Goal: Task Accomplishment & Management: Manage account settings

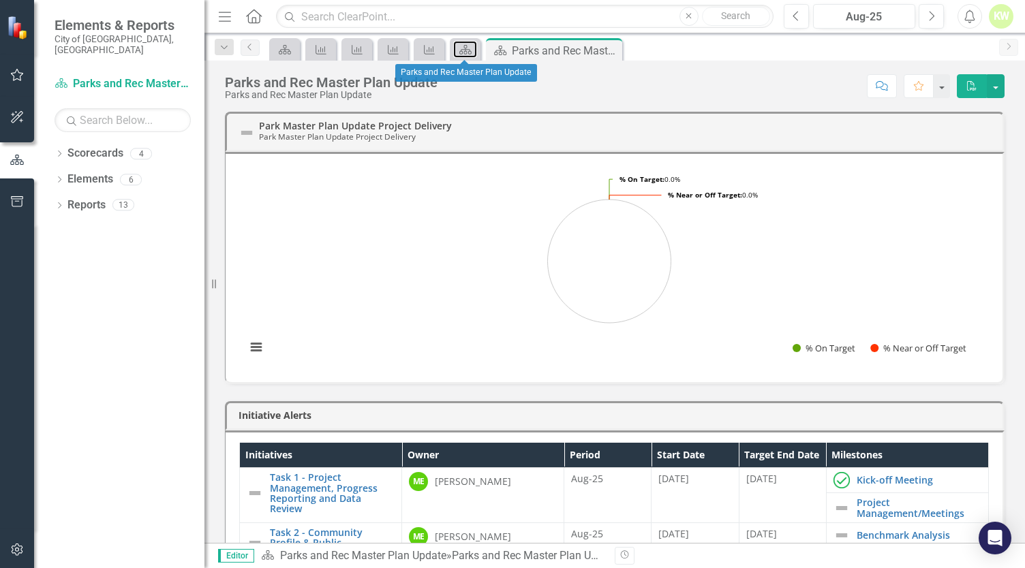
drag, startPoint x: 465, startPoint y: 42, endPoint x: 0, endPoint y: 253, distance: 510.7
click at [465, 46] on div "Scorecard" at bounding box center [462, 49] width 19 height 17
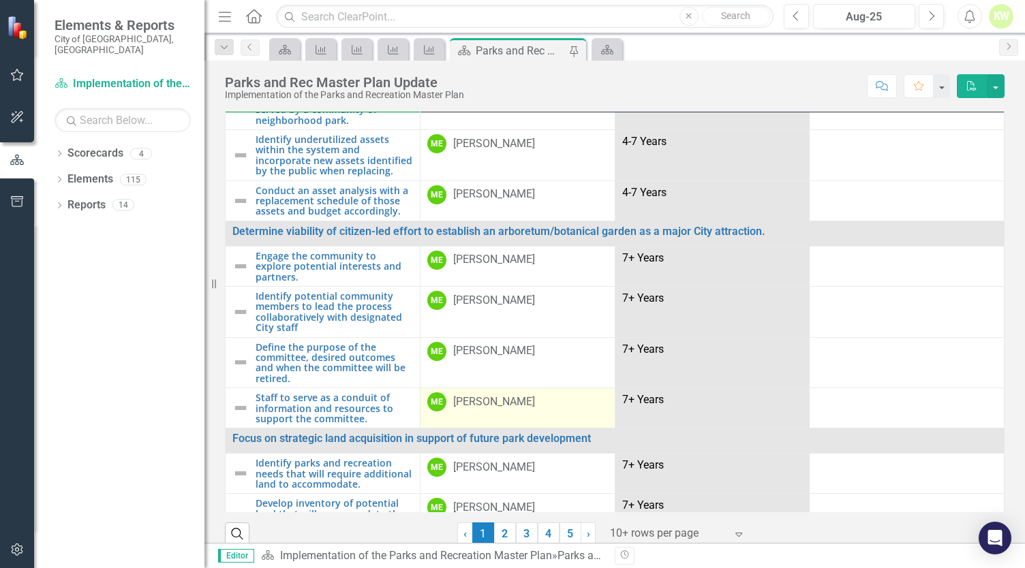
scroll to position [41, 0]
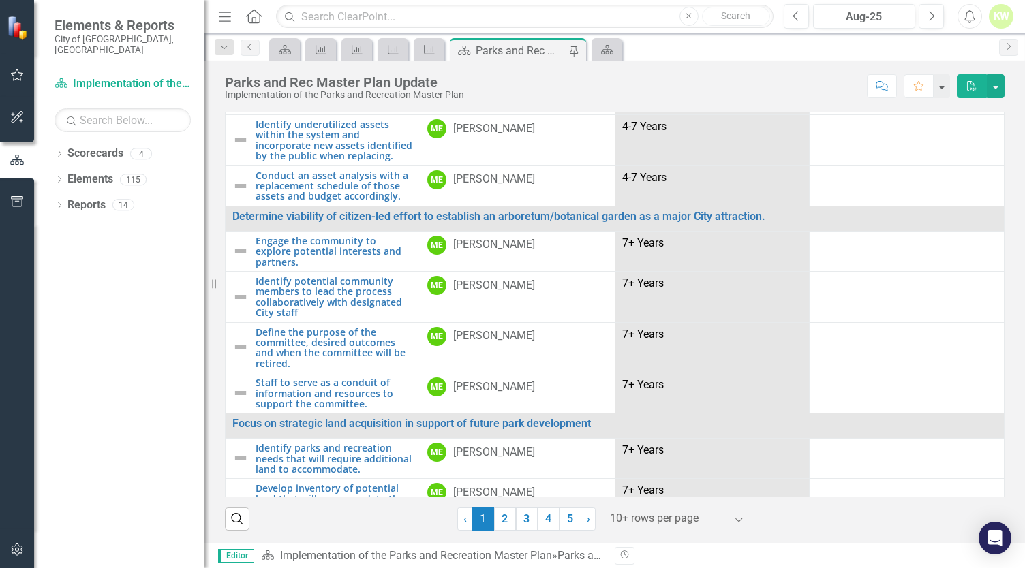
click at [670, 516] on div at bounding box center [668, 519] width 116 height 18
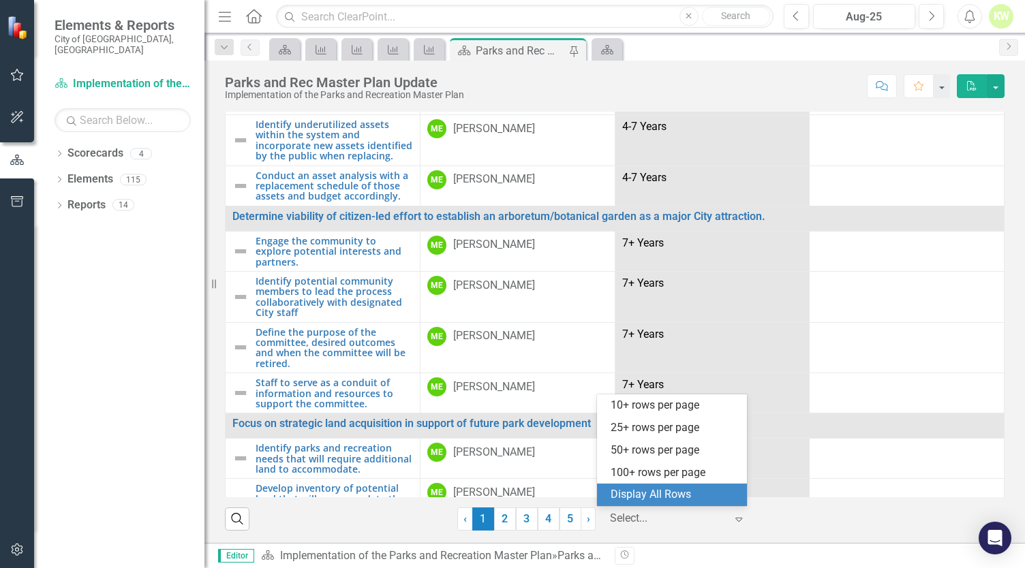
click at [647, 493] on div "Display All Rows" at bounding box center [674, 495] width 128 height 16
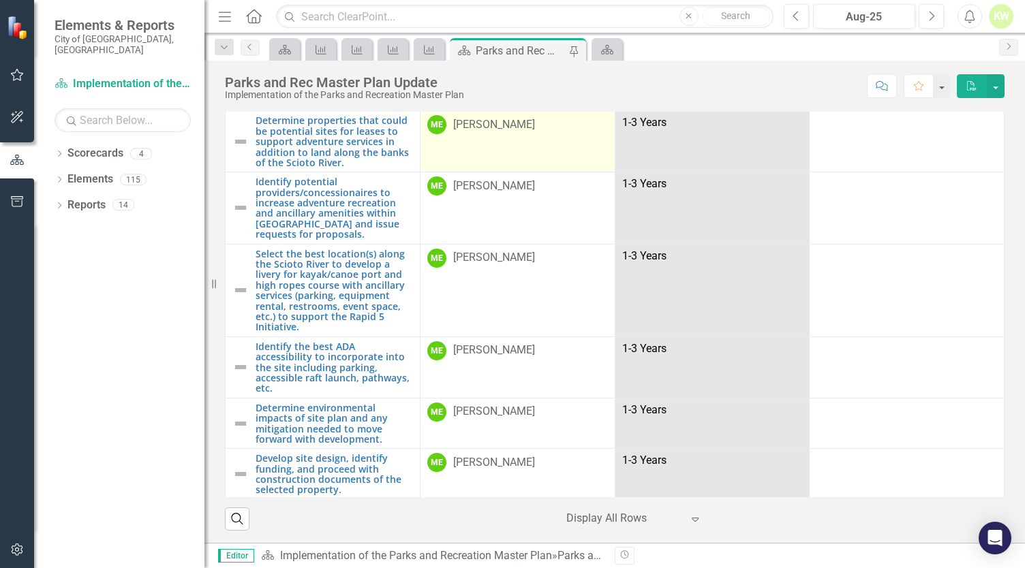
scroll to position [613, 0]
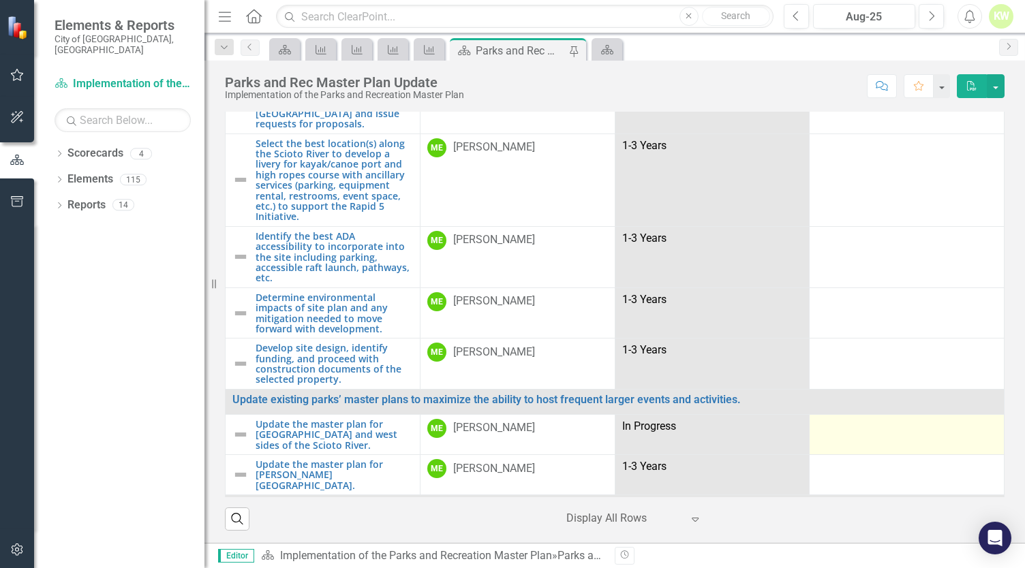
click at [827, 419] on div at bounding box center [906, 427] width 181 height 16
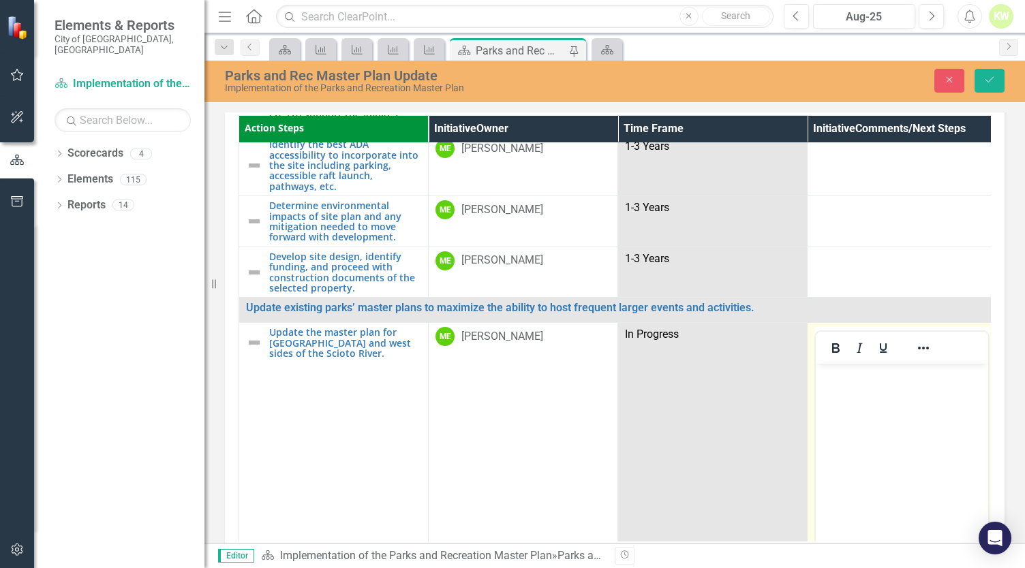
scroll to position [0, 0]
click at [853, 386] on body "Rich Text Area. Press ALT-0 for help." at bounding box center [902, 466] width 172 height 204
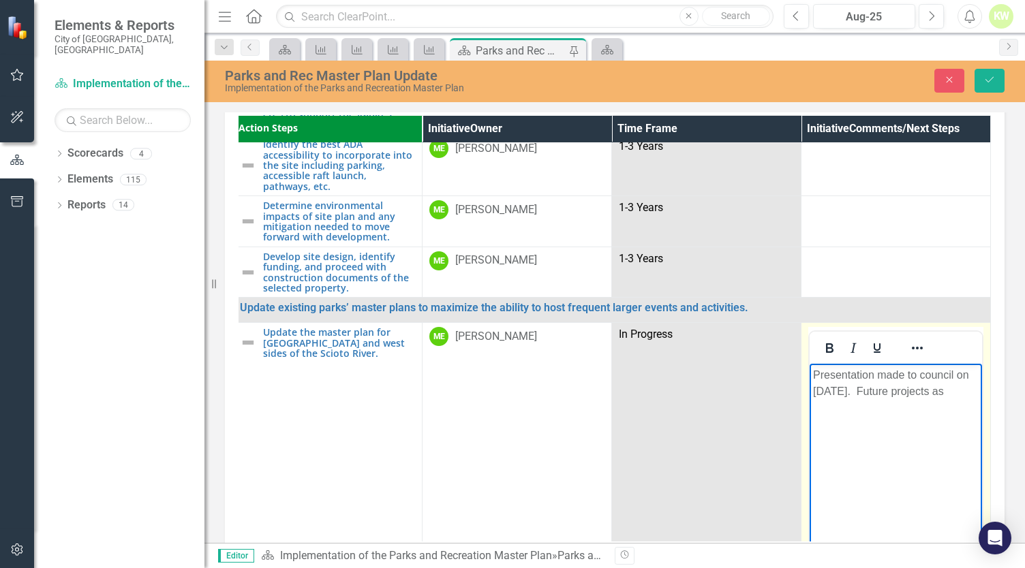
scroll to position [749, 10]
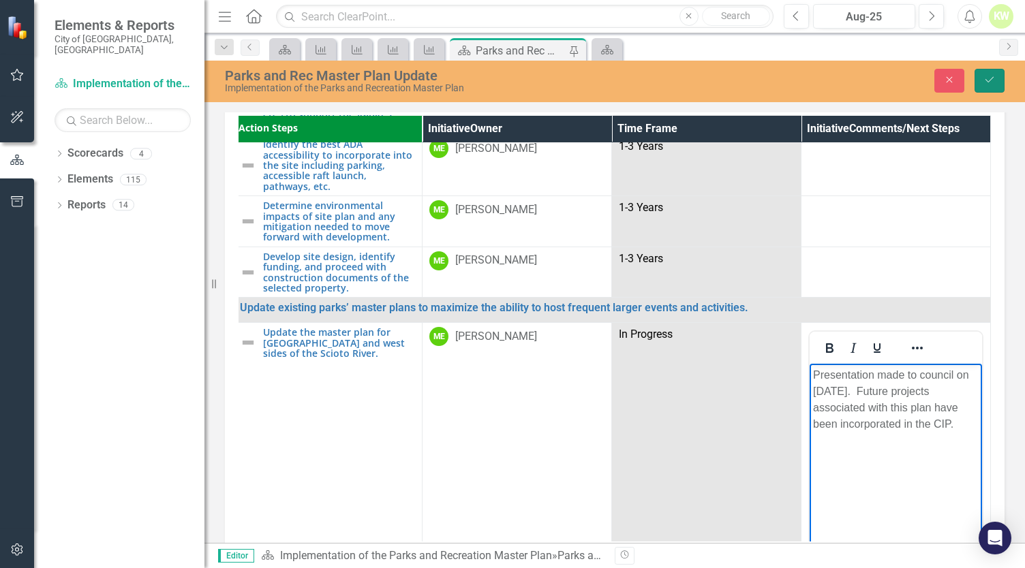
click at [996, 80] on button "Save" at bounding box center [989, 81] width 30 height 24
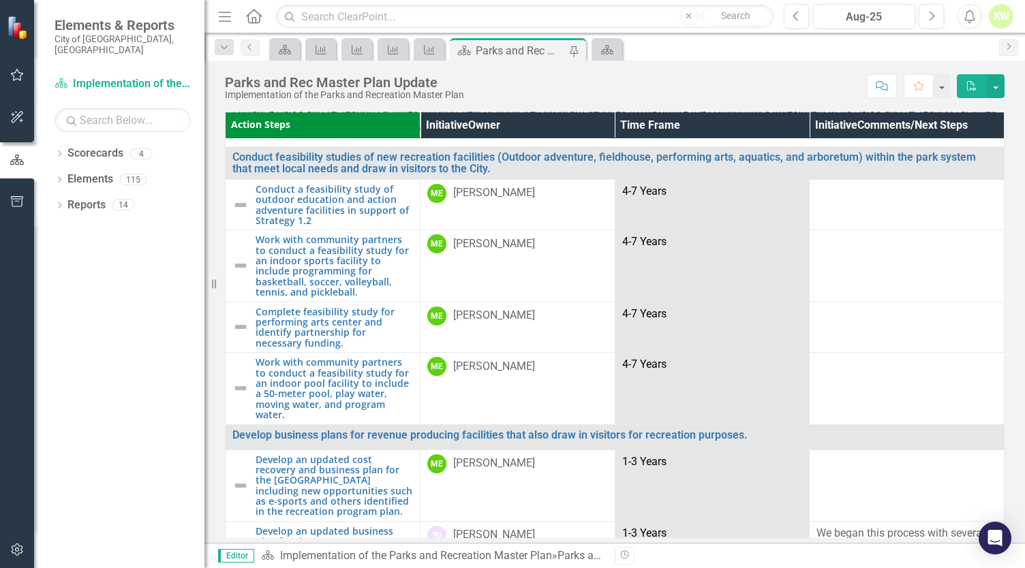
scroll to position [1839, 0]
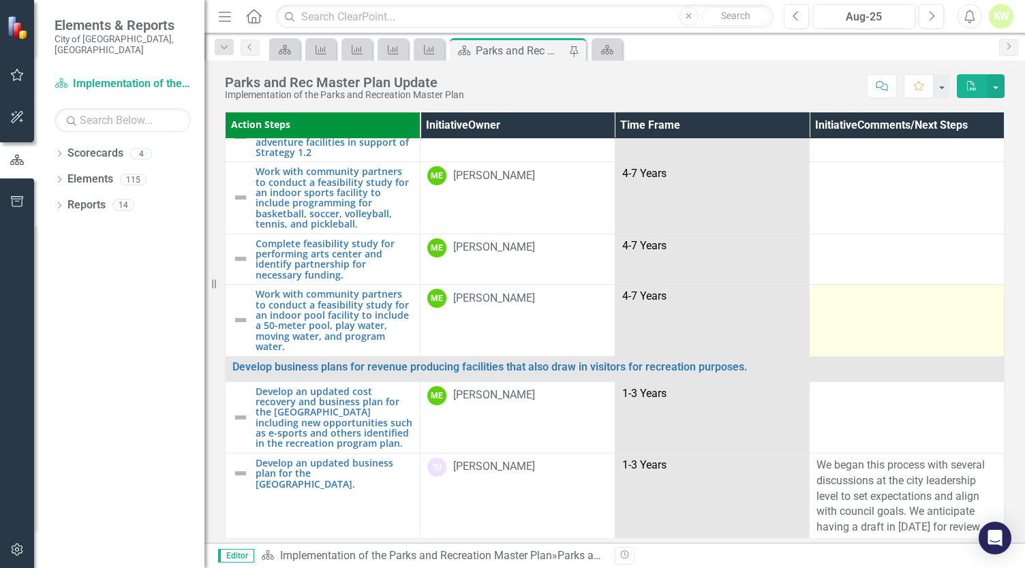
click at [954, 285] on td at bounding box center [906, 321] width 195 height 72
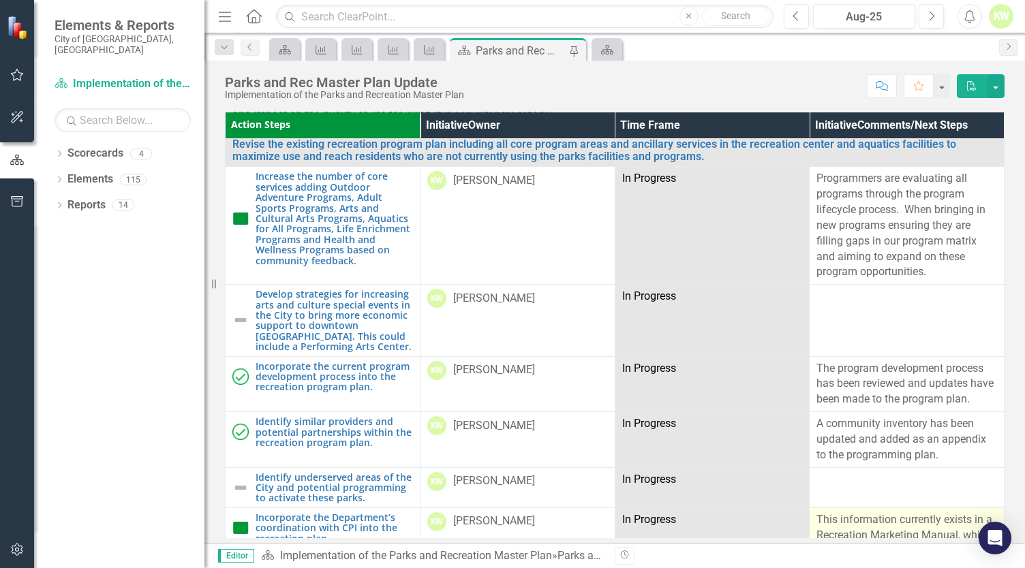
scroll to position [2930, 0]
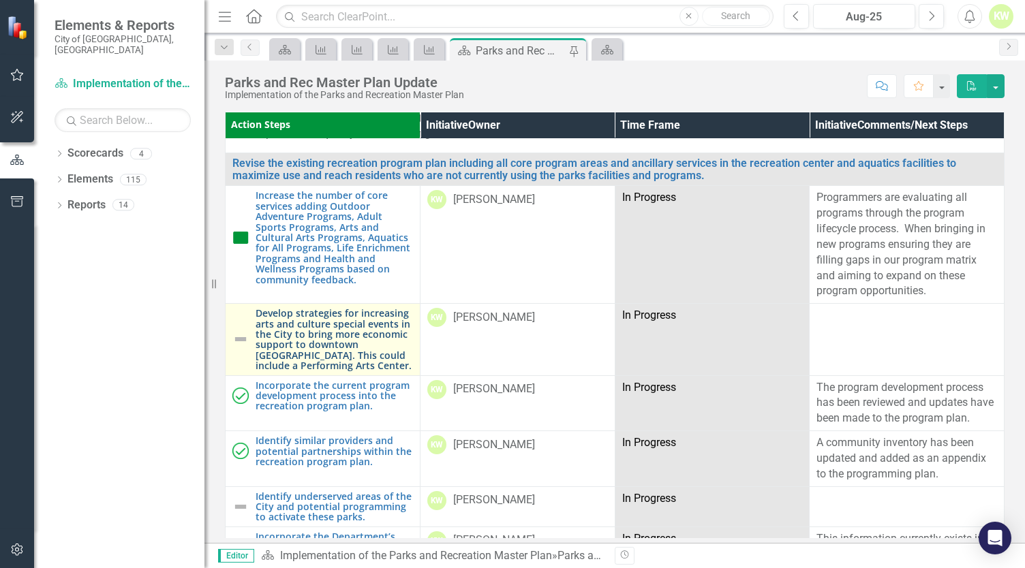
click at [305, 308] on link "Develop strategies for increasing arts and culture special events in the City t…" at bounding box center [333, 339] width 157 height 63
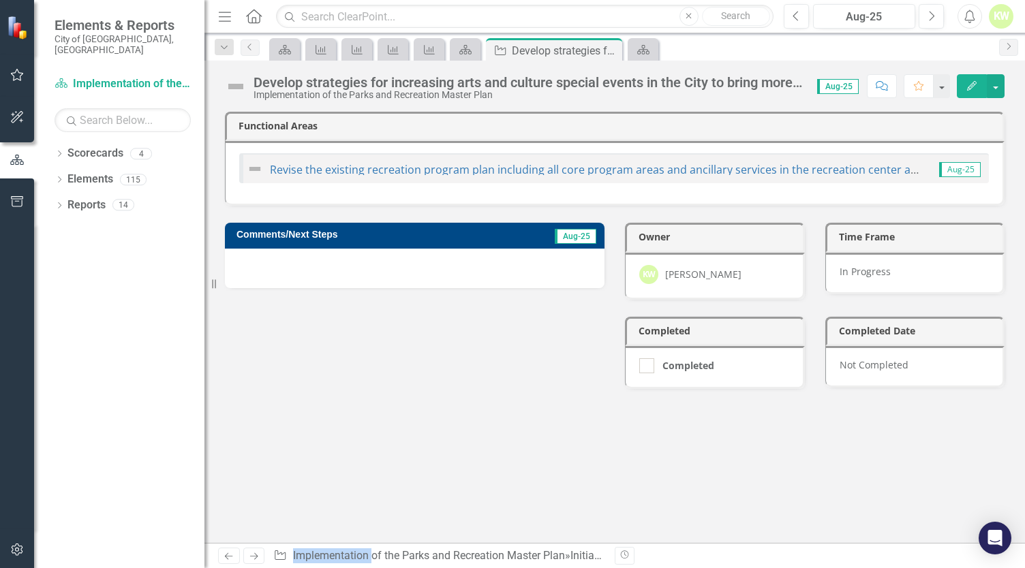
click at [327, 268] on div at bounding box center [414, 269] width 379 height 40
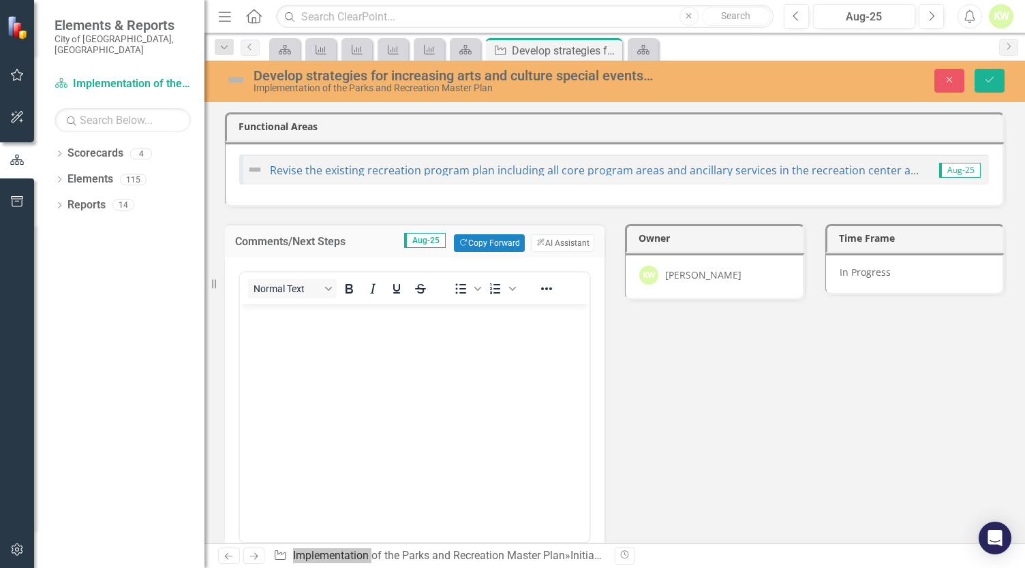
click at [305, 328] on body "Rich Text Area. Press ALT-0 for help." at bounding box center [415, 406] width 350 height 204
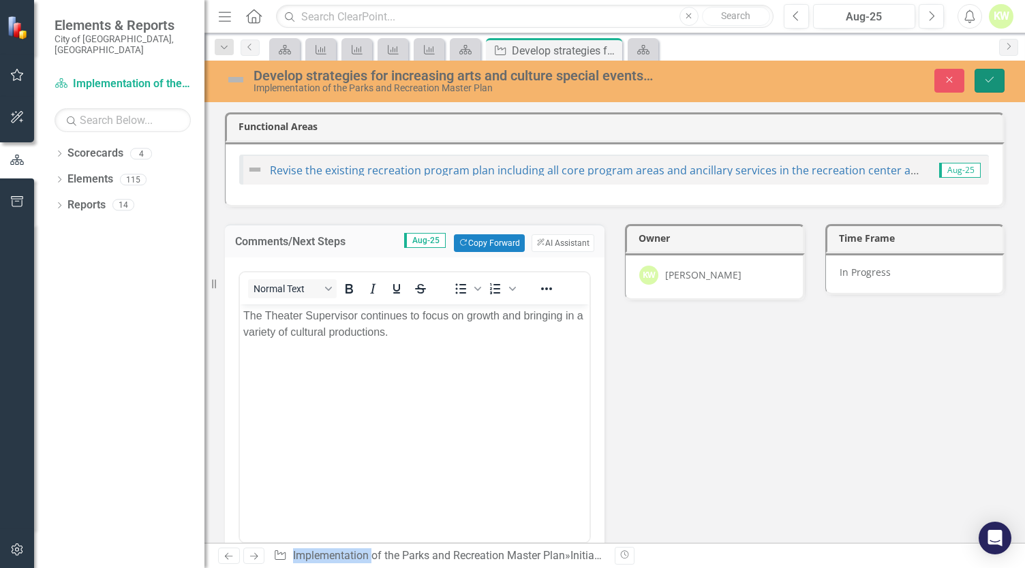
click at [995, 82] on button "Save" at bounding box center [989, 81] width 30 height 24
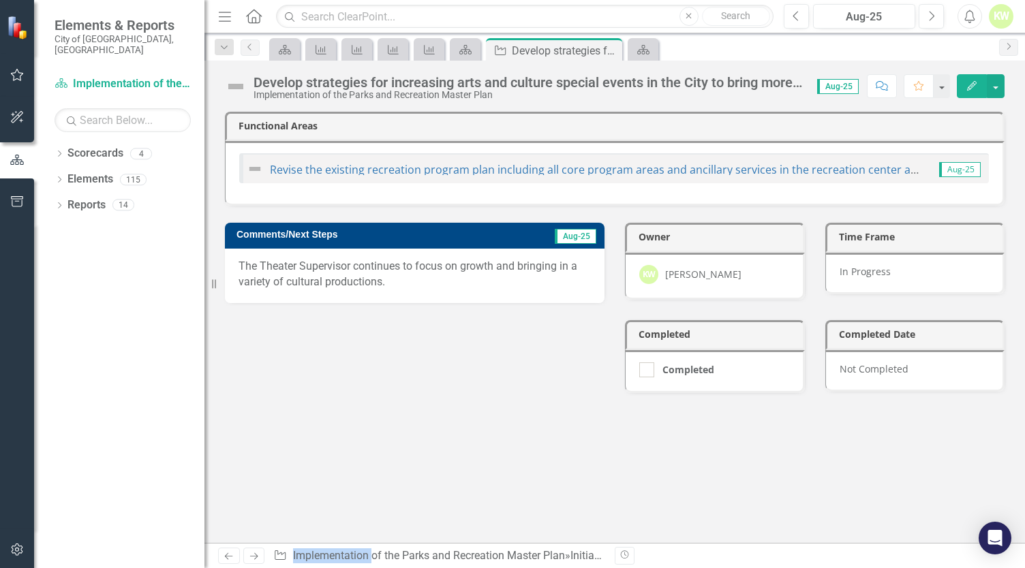
click at [402, 279] on p "The Theater Supervisor continues to focus on growth and bringing in a variety o…" at bounding box center [414, 274] width 352 height 31
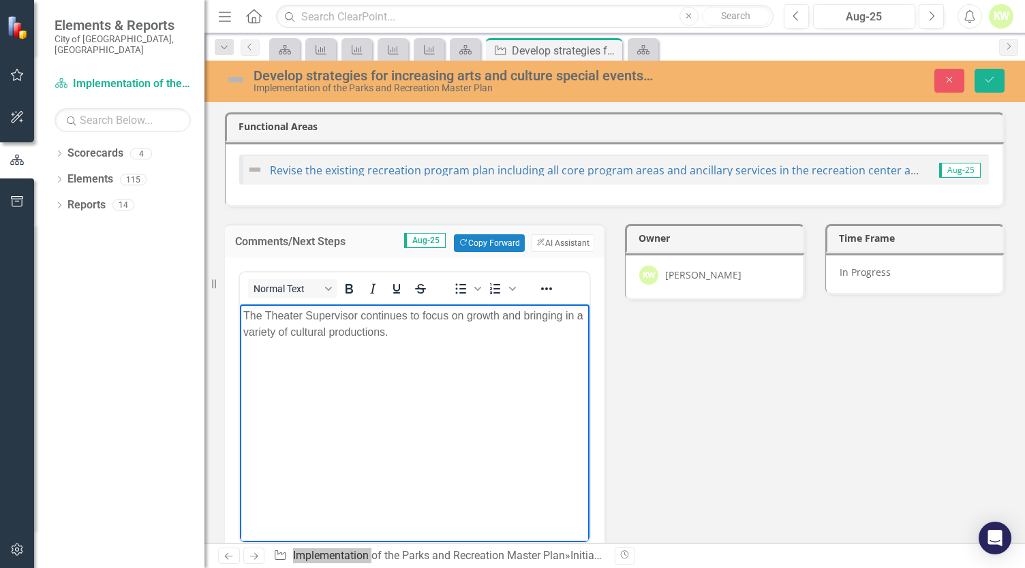
click at [415, 337] on p "The Theater Supervisor continues to focus on growth and bringing in a variety o…" at bounding box center [414, 323] width 343 height 33
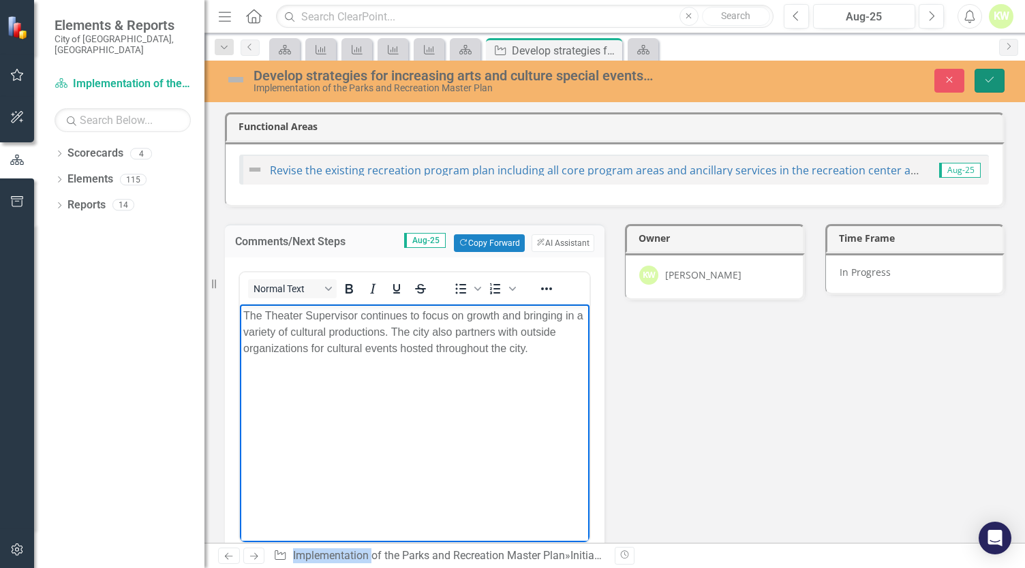
click at [995, 82] on icon "Save" at bounding box center [989, 80] width 12 height 10
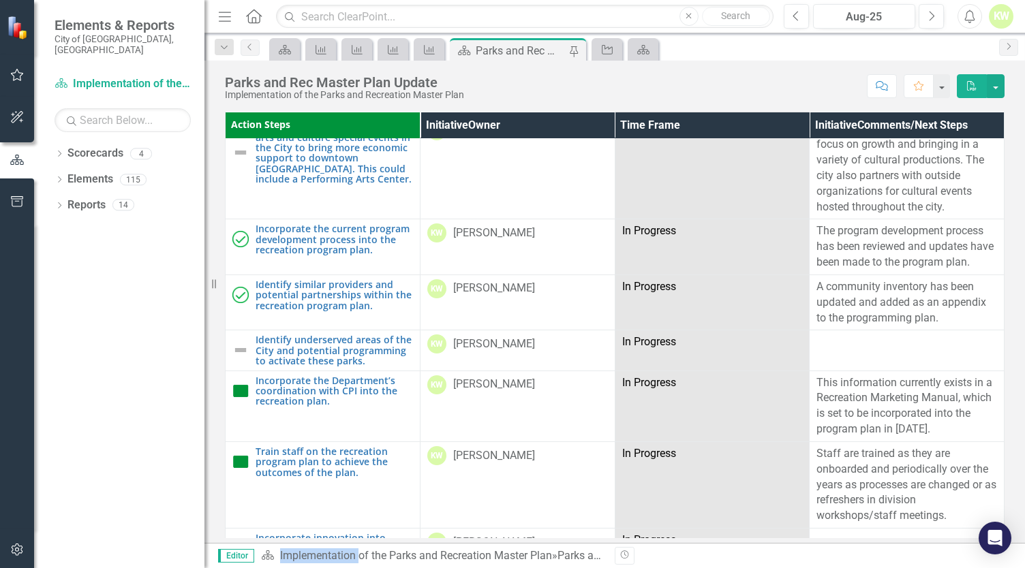
scroll to position [3134, 0]
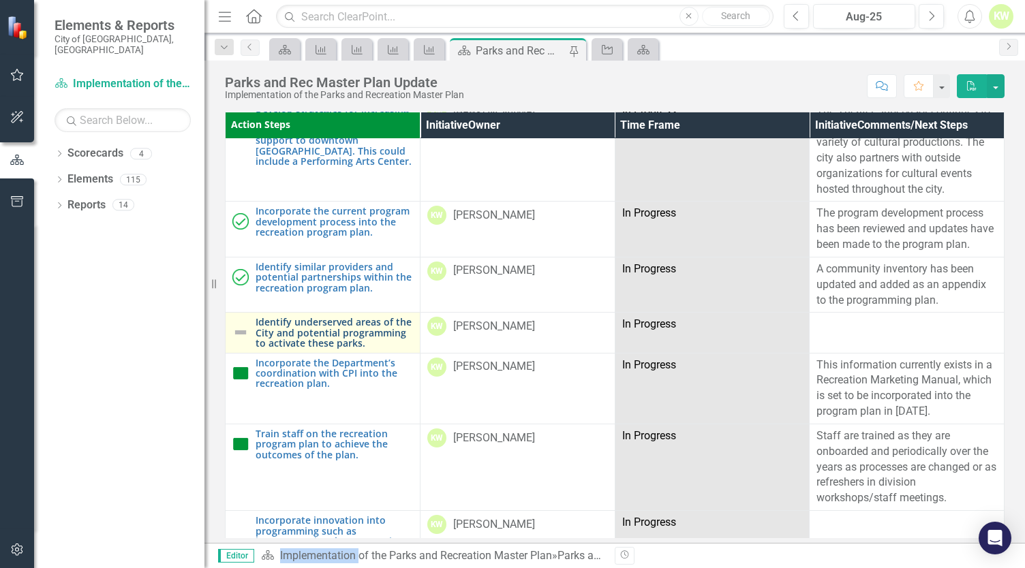
click at [307, 317] on link "Identify underserved areas of the City and potential programming to activate th…" at bounding box center [333, 332] width 157 height 31
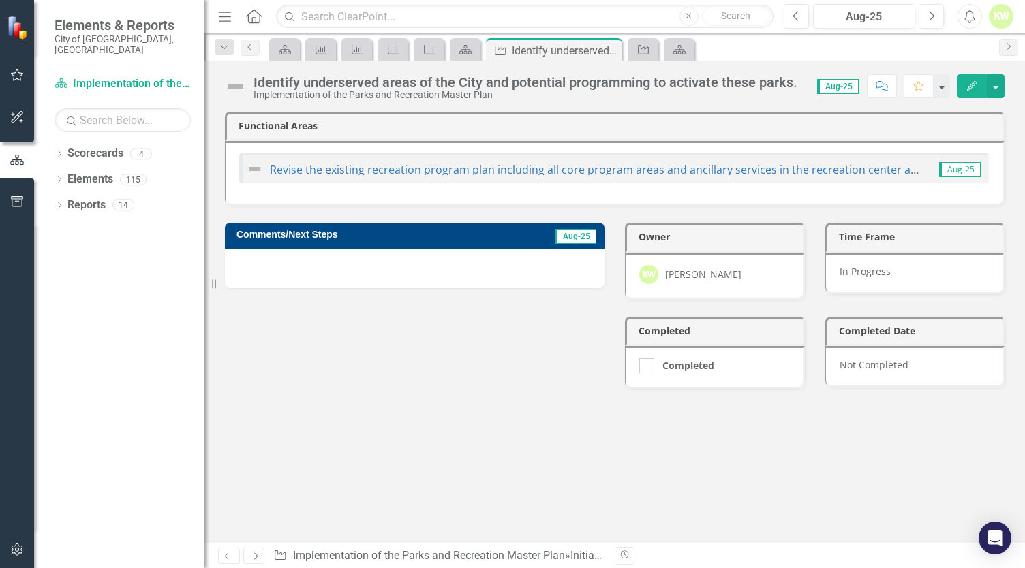
click at [320, 262] on div at bounding box center [414, 269] width 379 height 40
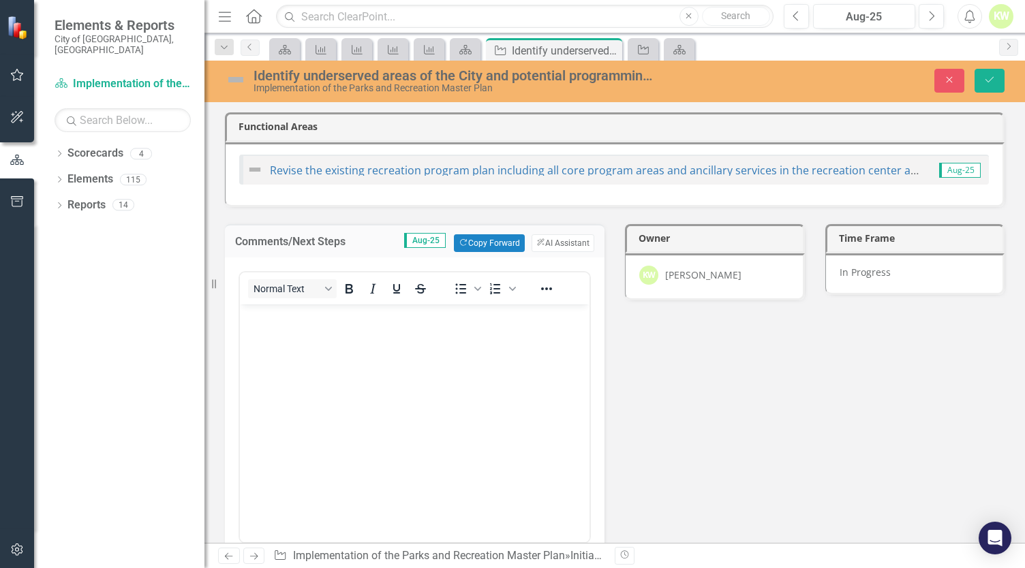
click at [330, 326] on body "Rich Text Area. Press ALT-0 for help." at bounding box center [415, 406] width 350 height 204
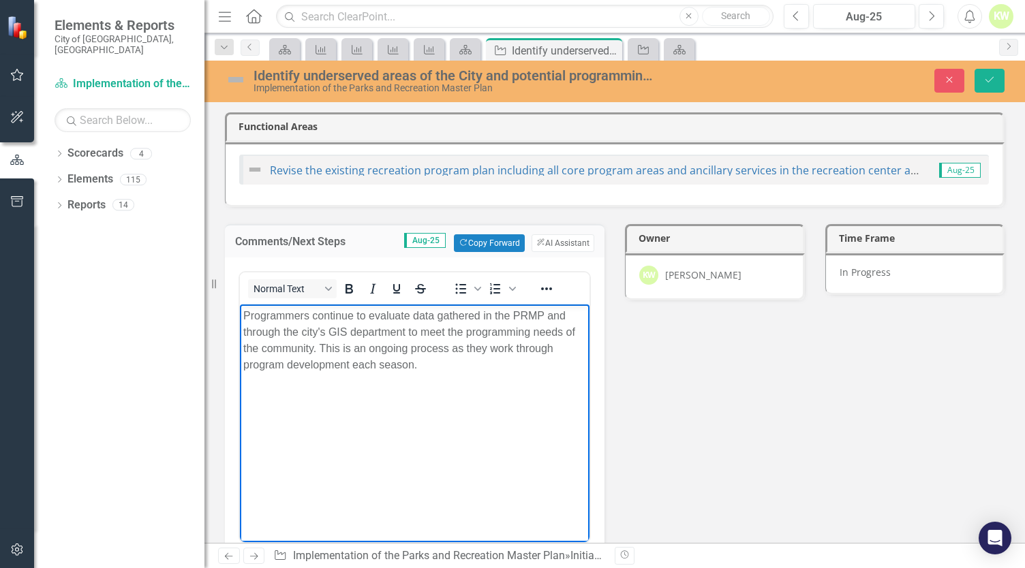
click at [349, 362] on p "Programmers continue to evaluate data gathered in the PRMP and through the city…" at bounding box center [414, 339] width 343 height 65
click at [526, 387] on body "Programmers continue to evaluate data gathered in the PRMP and through the city…" at bounding box center [415, 406] width 350 height 204
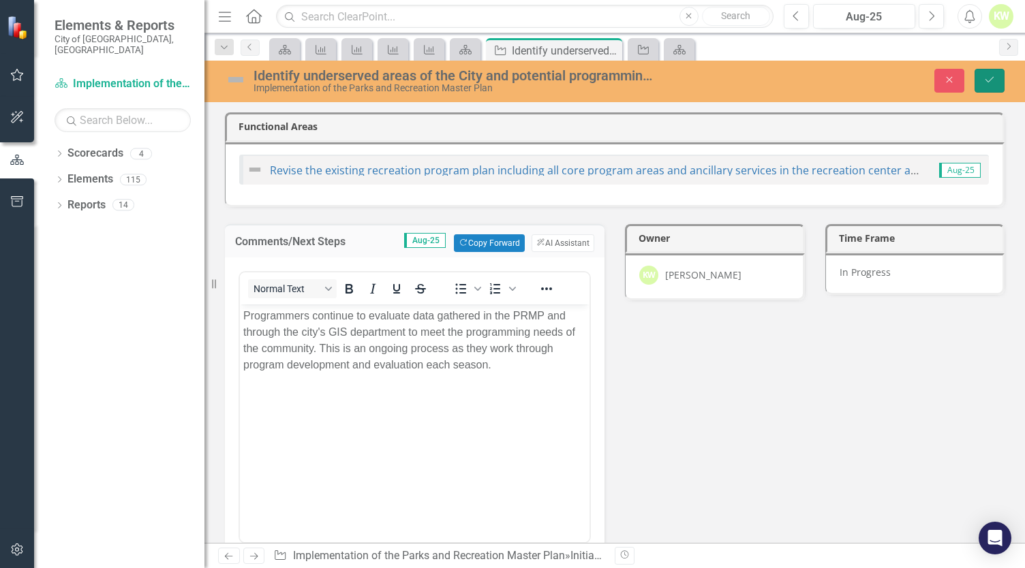
click at [991, 76] on icon "Save" at bounding box center [989, 80] width 12 height 10
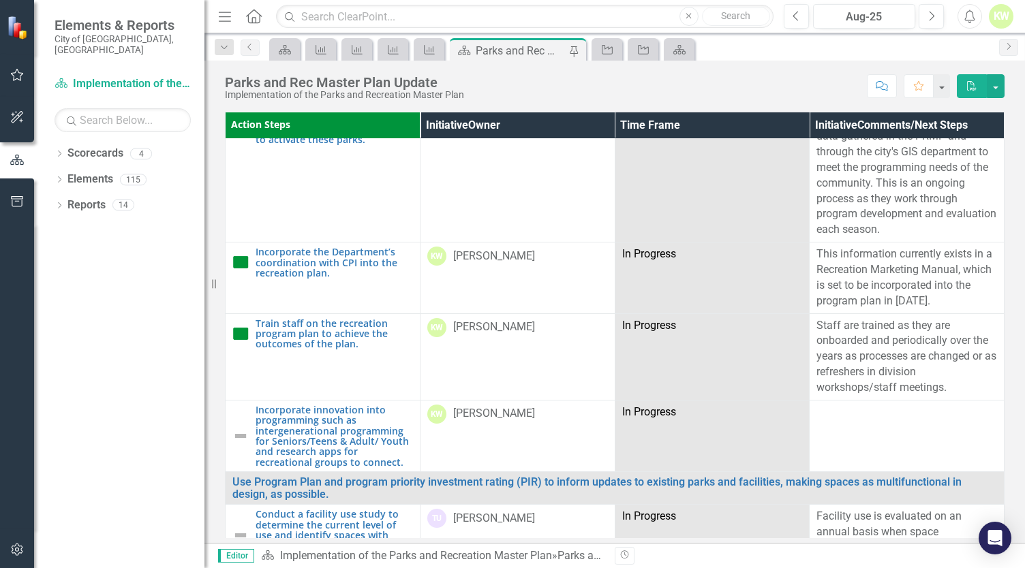
scroll to position [3338, 0]
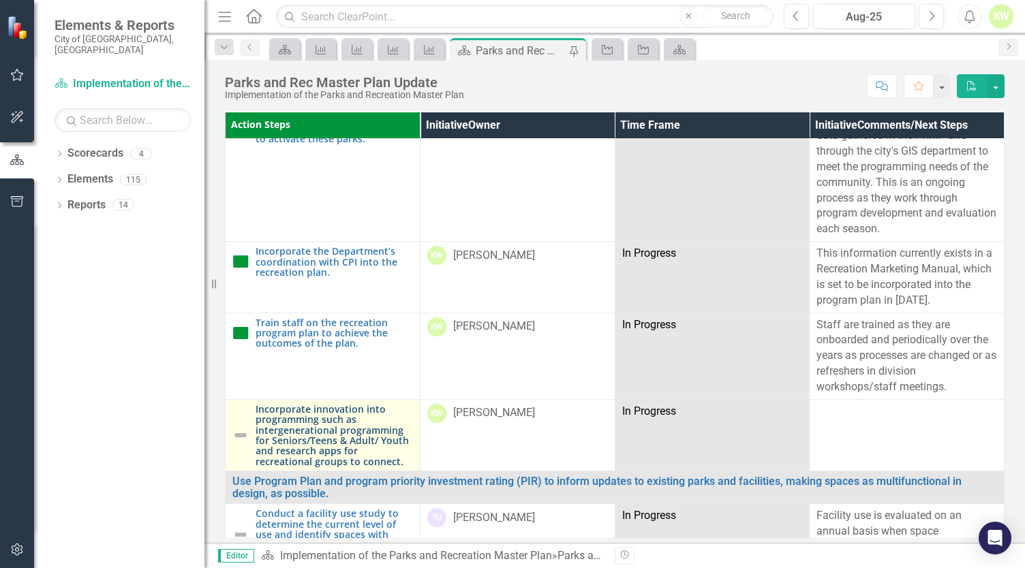
click at [319, 407] on link "Incorporate innovation into programming such as intergenerational programming f…" at bounding box center [333, 435] width 157 height 63
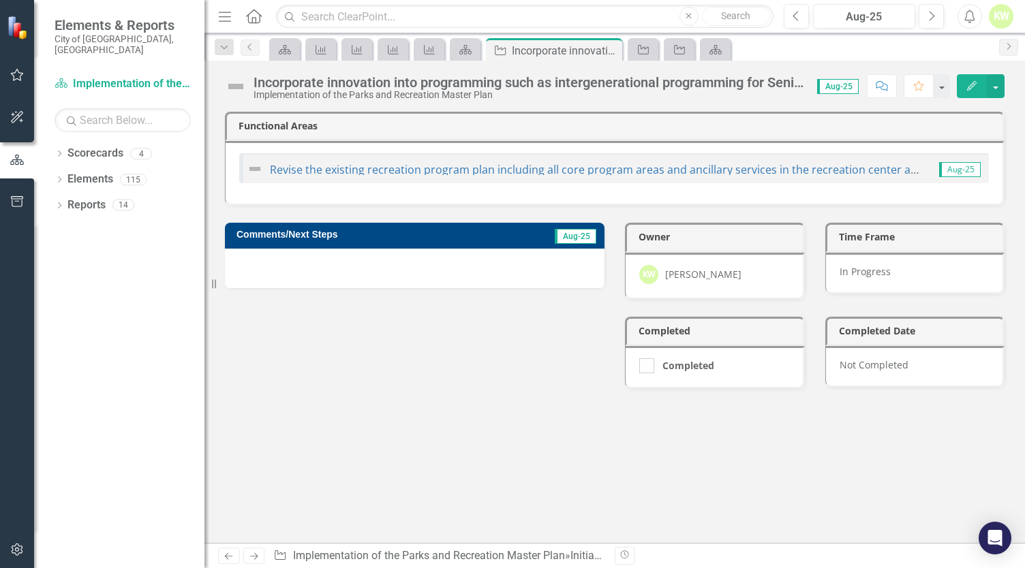
click at [418, 258] on div at bounding box center [414, 269] width 379 height 40
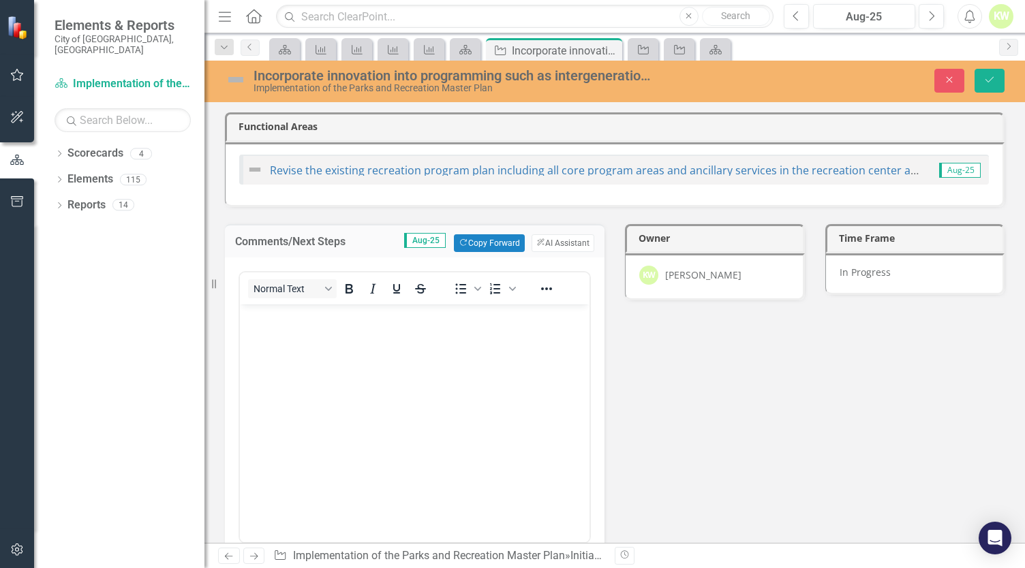
click at [356, 324] on body "Rich Text Area. Press ALT-0 for help." at bounding box center [415, 406] width 350 height 204
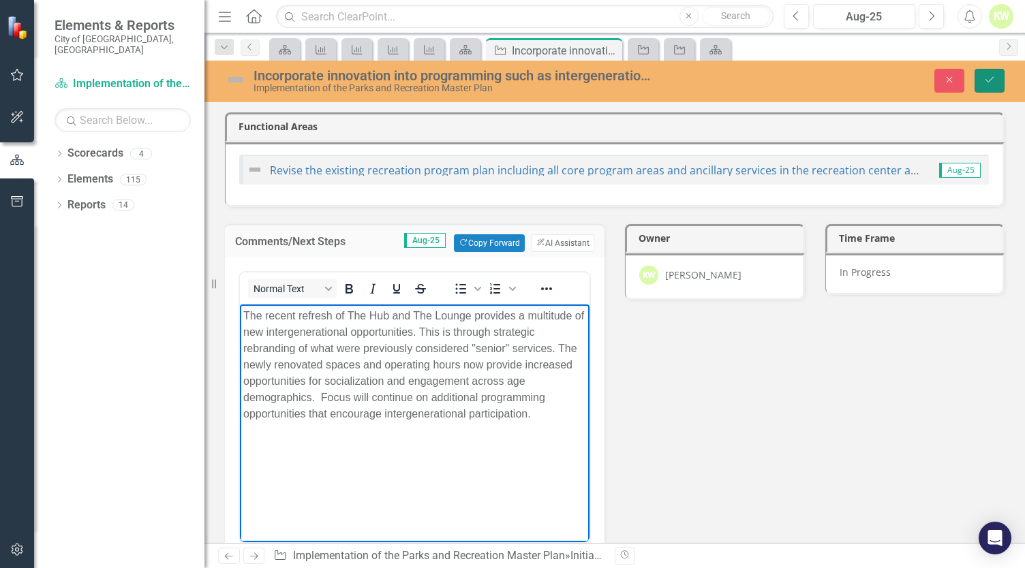
click at [991, 84] on icon "Save" at bounding box center [989, 80] width 12 height 10
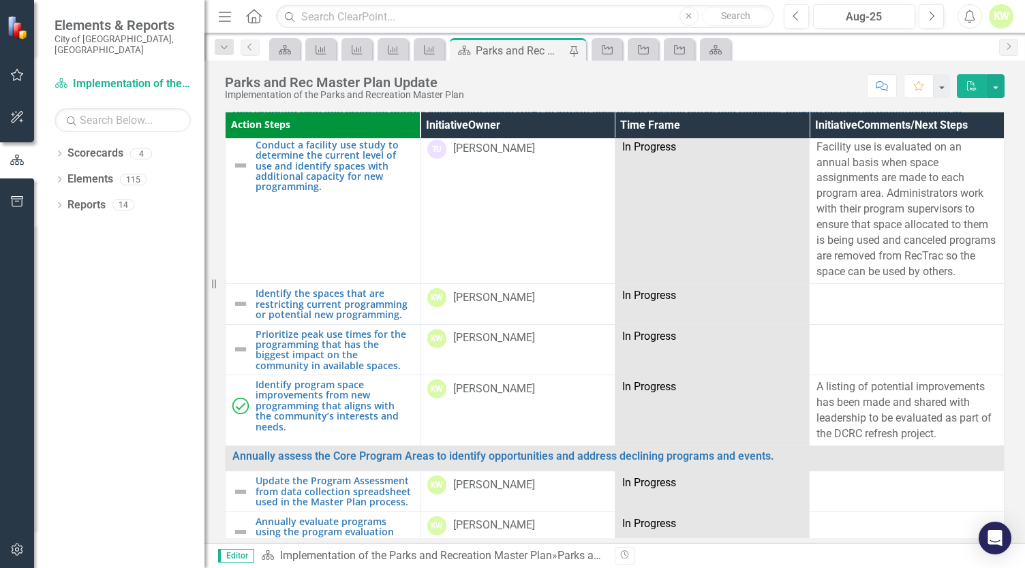
scroll to position [3883, 0]
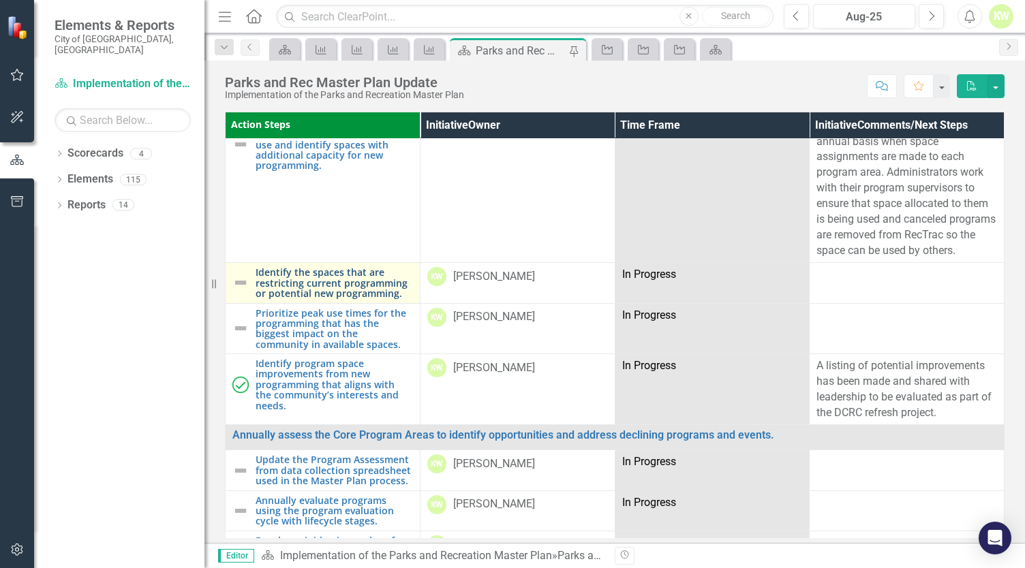
click at [335, 267] on link "Identify the spaces that are restricting current programming or potential new p…" at bounding box center [333, 282] width 157 height 31
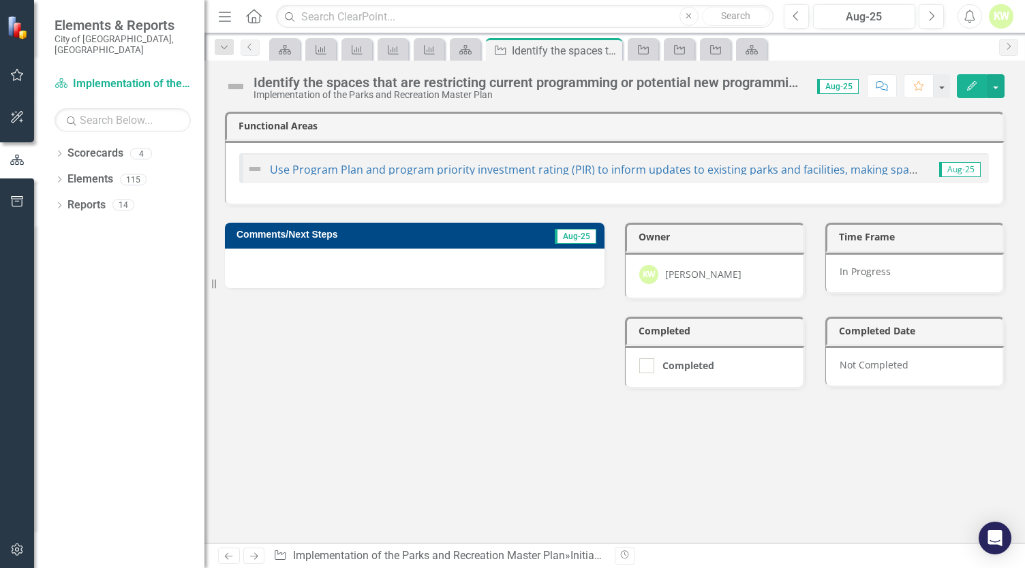
click at [352, 261] on div at bounding box center [414, 269] width 379 height 40
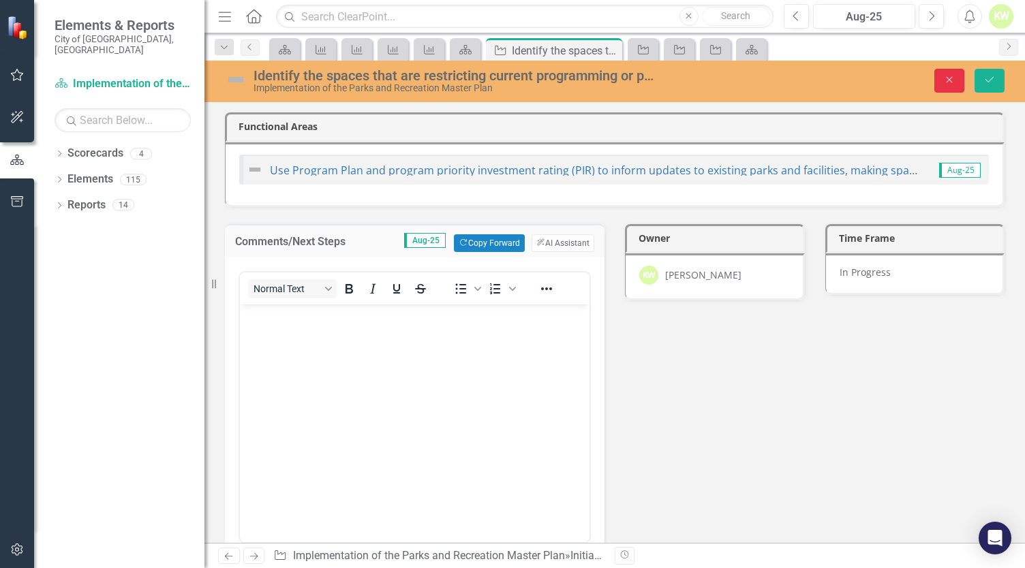
click at [938, 81] on button "Close" at bounding box center [949, 81] width 30 height 24
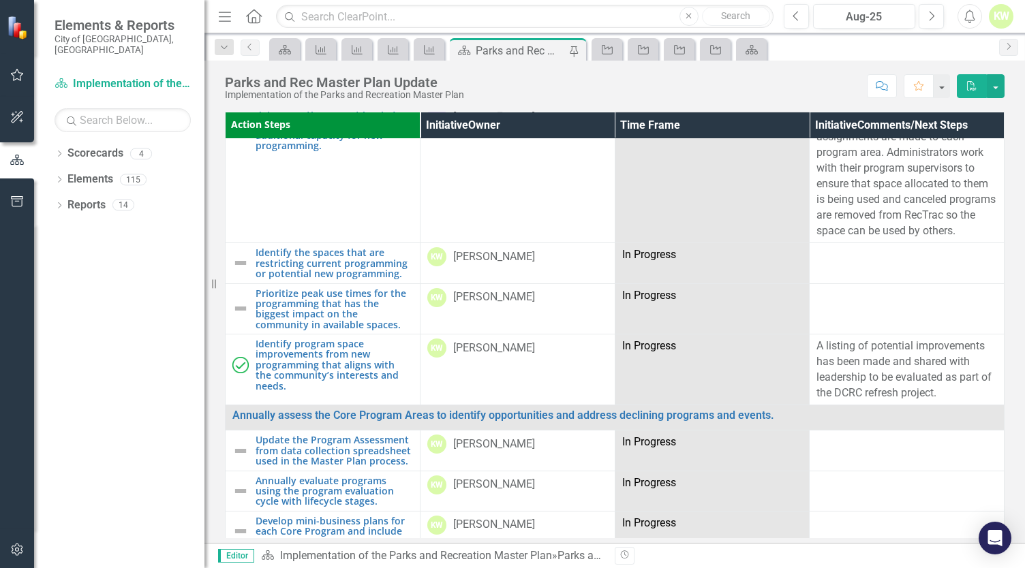
scroll to position [3883, 0]
